Goal: Feedback & Contribution: Leave review/rating

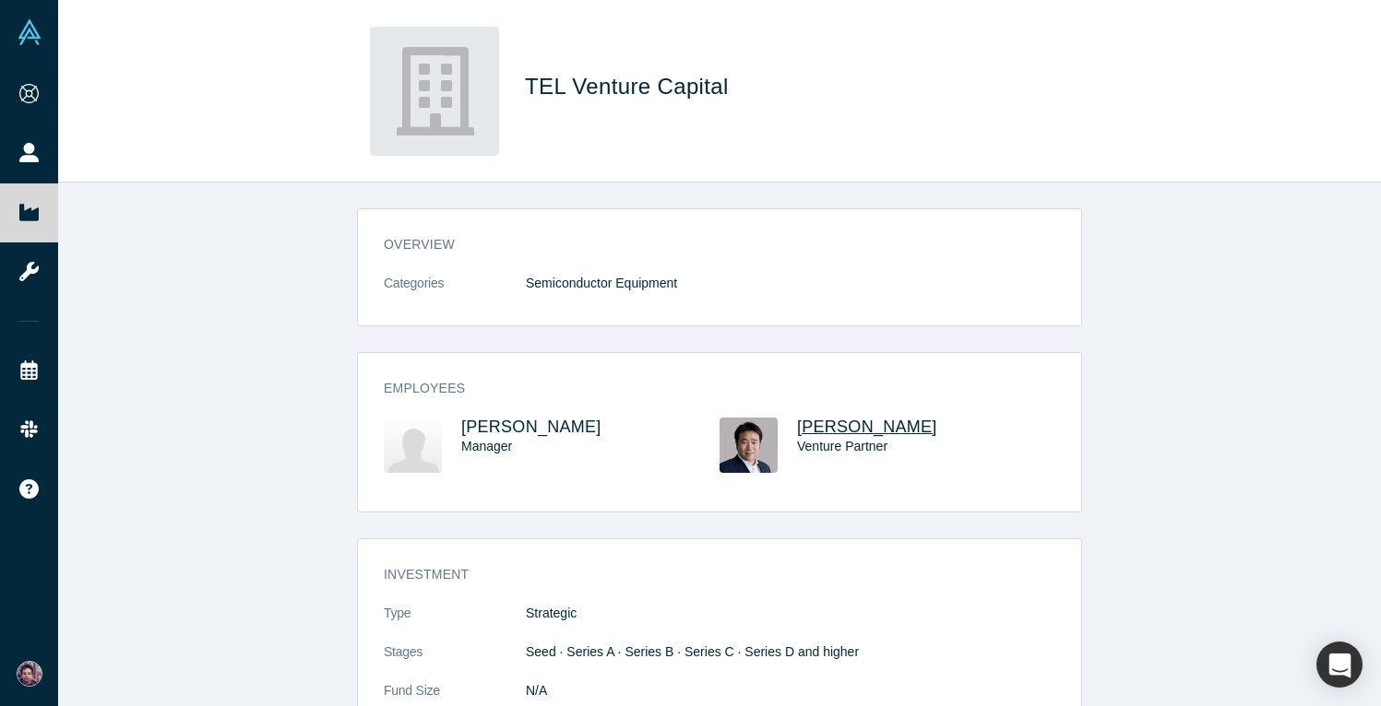
click at [826, 427] on span "[PERSON_NAME]" at bounding box center [867, 427] width 140 height 18
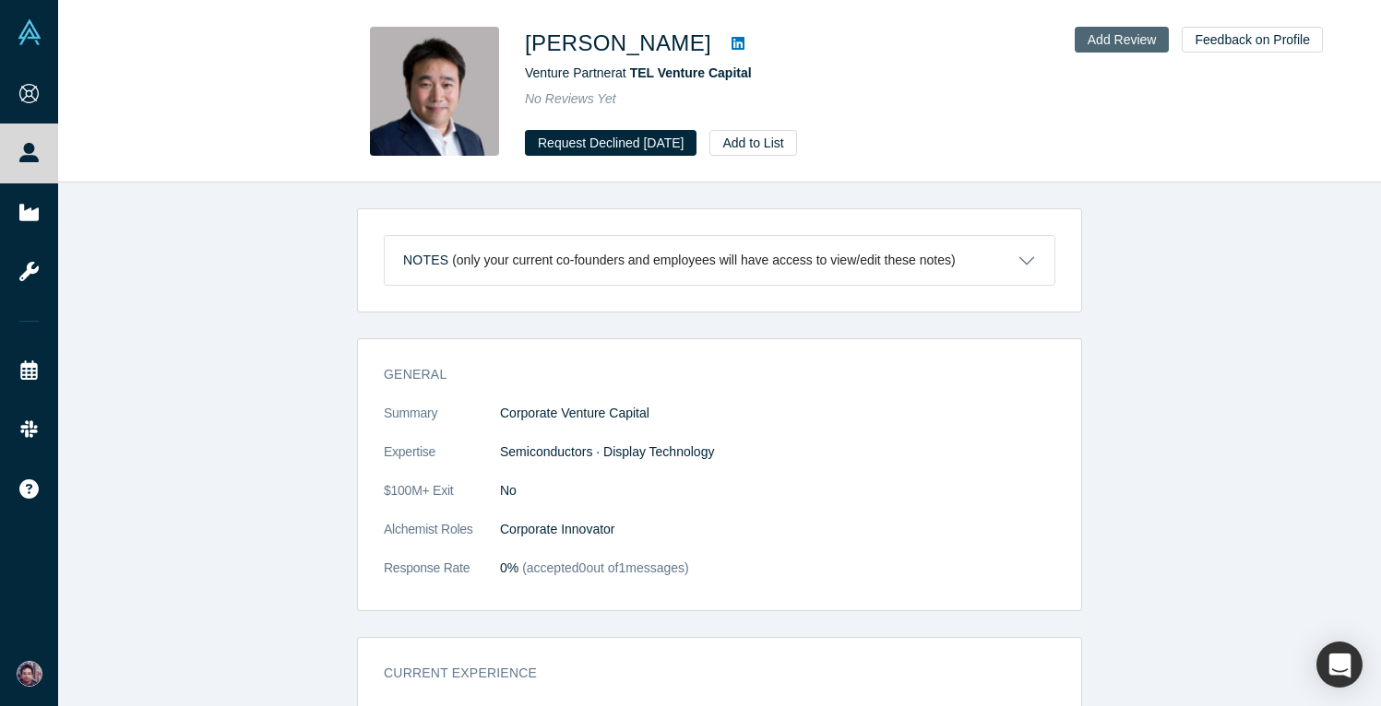
click at [1111, 41] on button "Add Review" at bounding box center [1121, 40] width 95 height 26
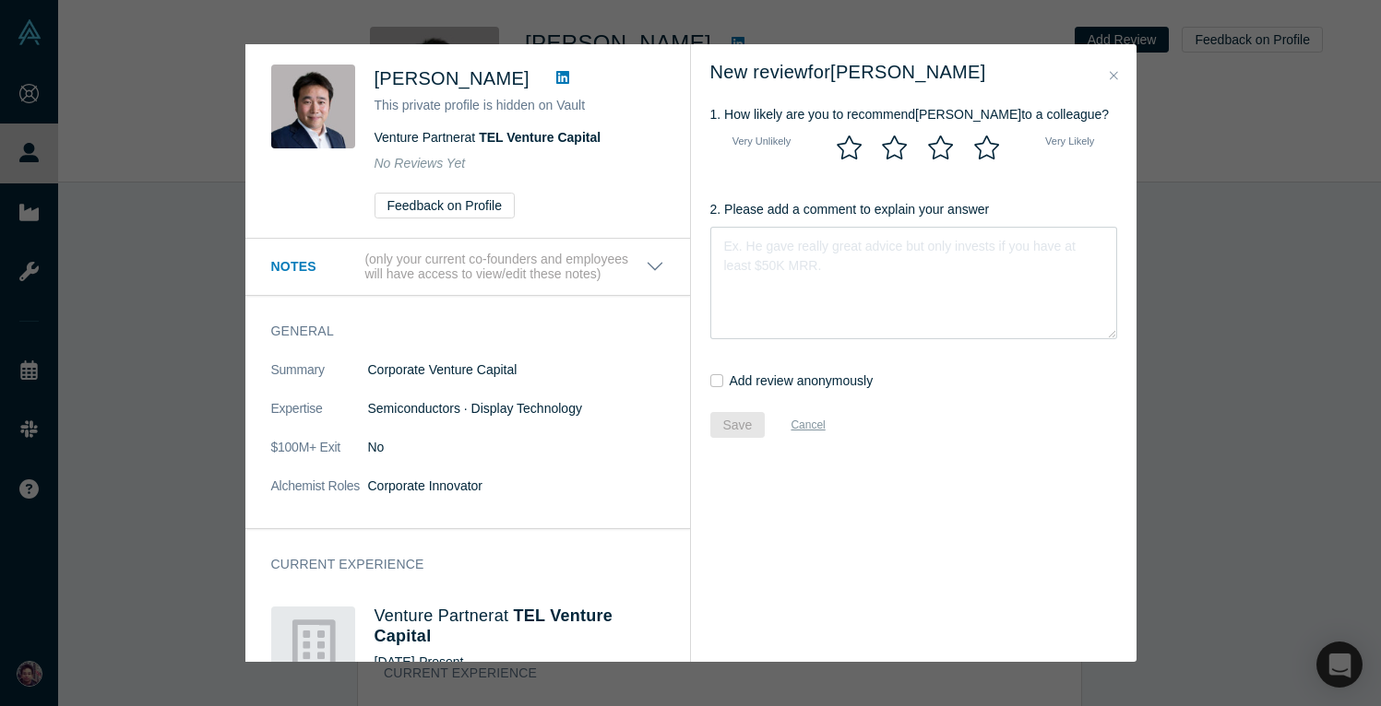
click at [762, 263] on textarea "2. Please add a comment to explain your answer" at bounding box center [913, 283] width 407 height 113
click at [841, 157] on icon at bounding box center [848, 148] width 25 height 24
click at [0, 0] on input "radio" at bounding box center [0, 0] width 0 height 0
click at [759, 296] on textarea "2. Please add a comment to explain your answer" at bounding box center [913, 283] width 407 height 113
type textarea "Makin"
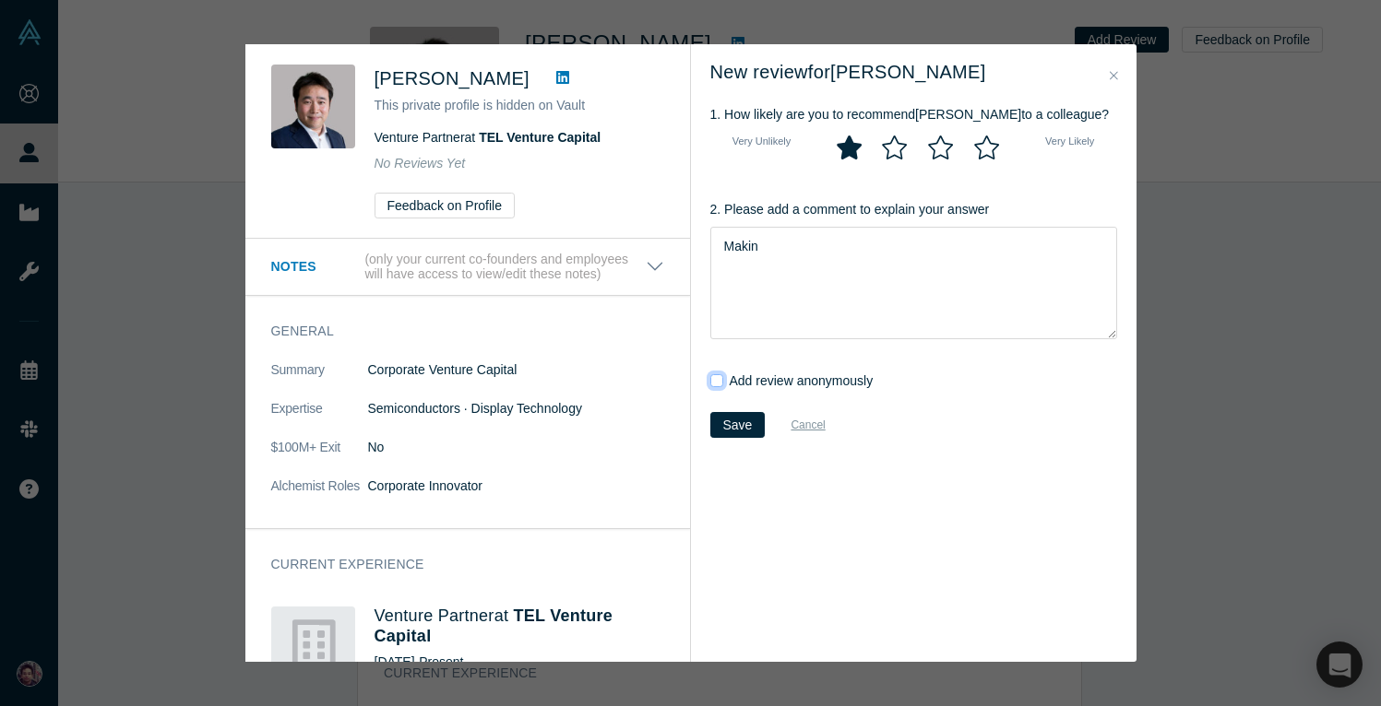
click at [715, 378] on input "Add review anonymously" at bounding box center [716, 380] width 13 height 13
checkbox input "true"
click at [789, 251] on textarea "Makin" at bounding box center [913, 283] width 407 height 113
click at [791, 249] on textarea "Making jusgemnt without even talking" at bounding box center [913, 283] width 407 height 113
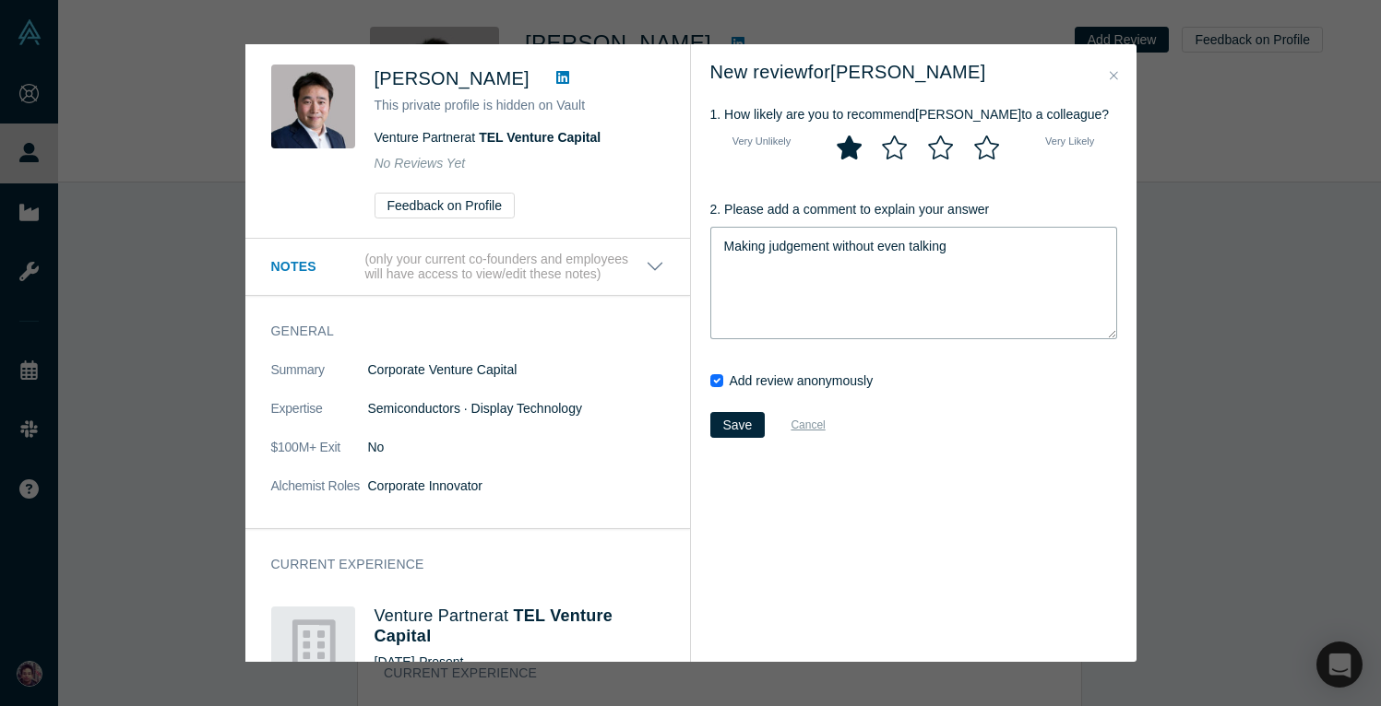
click at [860, 289] on textarea "Making judgement without even talking" at bounding box center [913, 283] width 407 height 113
type textarea "Making judgement without even talking"
click at [739, 421] on button "Save" at bounding box center [737, 425] width 55 height 26
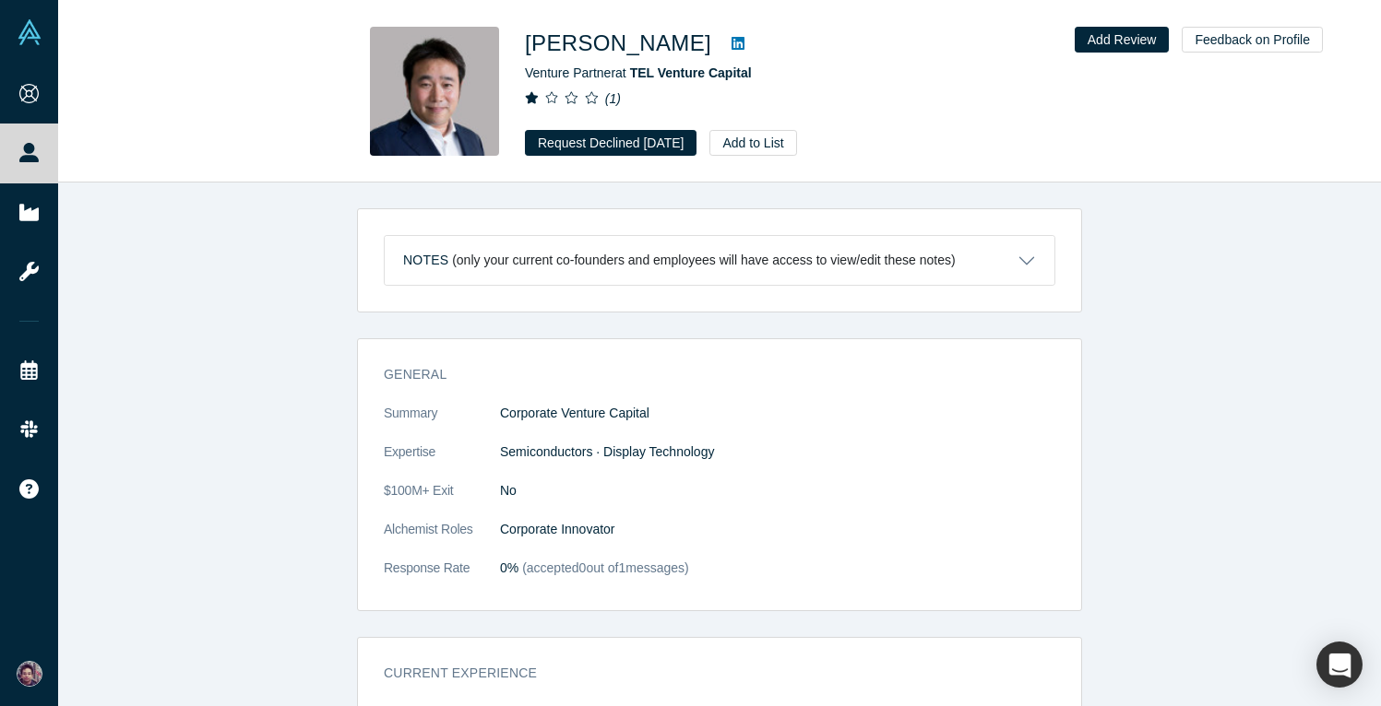
checkbox input "false"
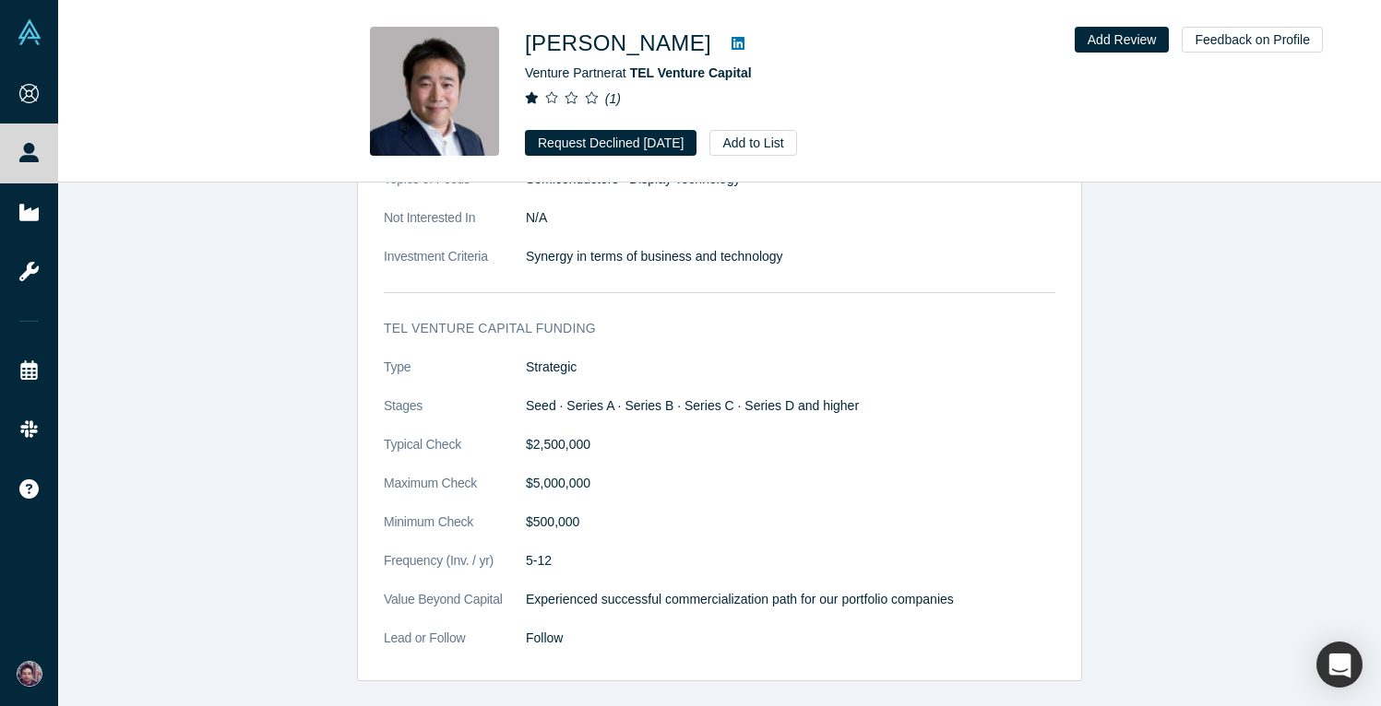
scroll to position [643, 0]
